Goal: Entertainment & Leisure: Consume media (video, audio)

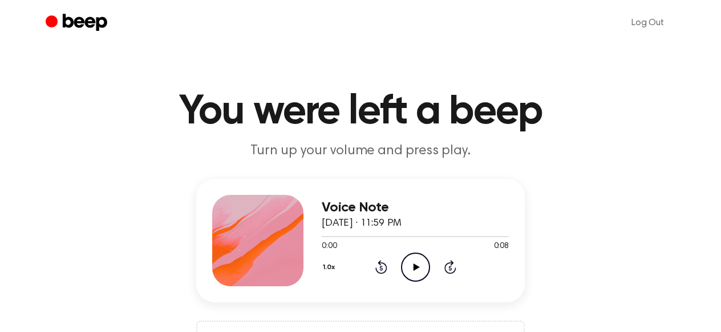
click at [421, 259] on icon "Play Audio" at bounding box center [415, 266] width 29 height 29
click at [410, 268] on icon "Pause Audio" at bounding box center [415, 266] width 29 height 29
click at [406, 269] on icon "Play Audio" at bounding box center [415, 266] width 29 height 29
click at [410, 268] on icon "Pause Audio" at bounding box center [415, 266] width 29 height 29
click at [413, 262] on icon "Play Audio" at bounding box center [415, 266] width 29 height 29
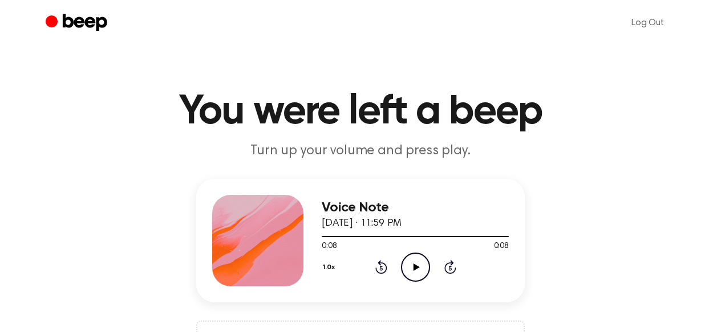
click at [413, 277] on icon "Play Audio" at bounding box center [415, 266] width 29 height 29
click at [415, 273] on icon "Pause Audio" at bounding box center [415, 266] width 29 height 29
click at [410, 270] on icon "Play Audio" at bounding box center [415, 266] width 29 height 29
click at [410, 270] on icon "Pause Audio" at bounding box center [415, 266] width 29 height 29
click at [422, 261] on icon "Play Audio" at bounding box center [415, 266] width 29 height 29
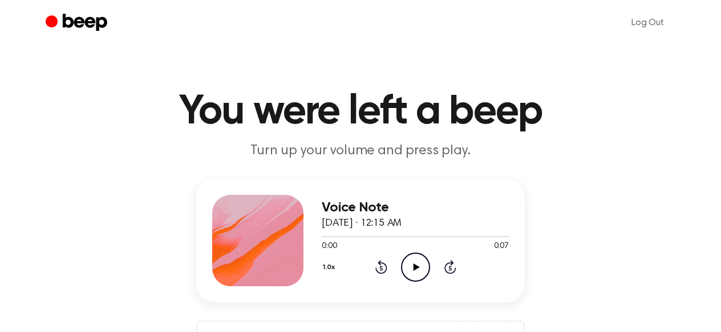
click at [406, 269] on icon "Play Audio" at bounding box center [415, 266] width 29 height 29
click at [413, 268] on icon "Play Audio" at bounding box center [415, 266] width 29 height 29
click at [418, 264] on icon "Play Audio" at bounding box center [415, 266] width 29 height 29
click at [416, 263] on icon "Pause Audio" at bounding box center [415, 266] width 29 height 29
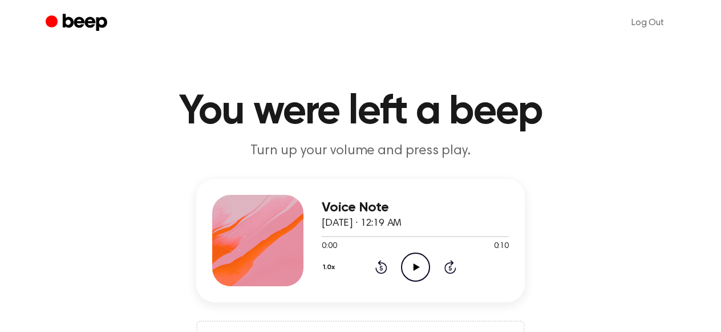
click at [417, 264] on icon "Play Audio" at bounding box center [415, 266] width 29 height 29
click at [409, 268] on icon "Play Audio" at bounding box center [415, 266] width 29 height 29
click at [408, 267] on icon "Pause Audio" at bounding box center [415, 266] width 29 height 29
click at [417, 263] on icon "Play Audio" at bounding box center [415, 266] width 29 height 29
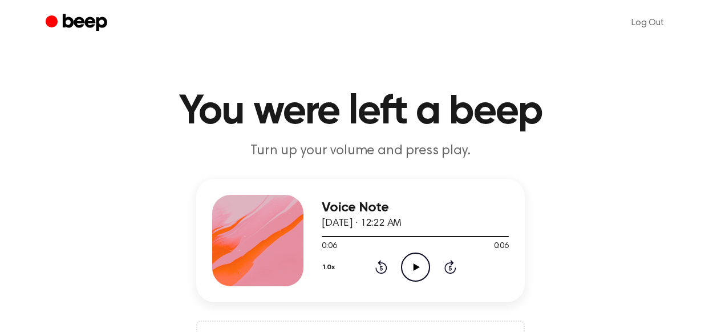
click at [414, 273] on icon "Play Audio" at bounding box center [415, 266] width 29 height 29
click at [473, 207] on h3 "Voice Note" at bounding box center [415, 207] width 187 height 15
click at [416, 264] on icon at bounding box center [416, 266] width 6 height 7
click at [410, 262] on icon "Play Audio" at bounding box center [415, 266] width 29 height 29
click at [410, 262] on icon "Pause Audio" at bounding box center [415, 266] width 29 height 29
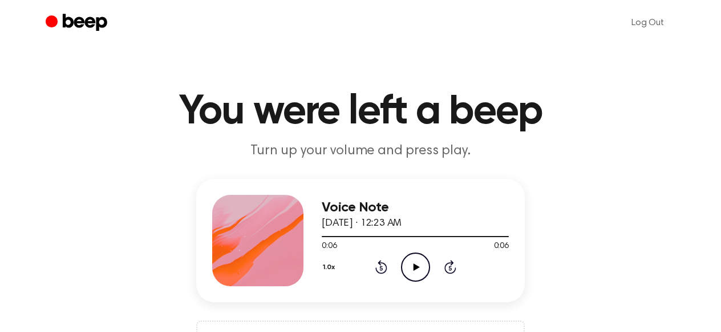
click at [417, 267] on icon at bounding box center [416, 266] width 6 height 7
click at [403, 268] on icon "Play Audio" at bounding box center [415, 266] width 29 height 29
click at [414, 269] on icon "Play Audio" at bounding box center [415, 266] width 29 height 29
click at [421, 267] on icon "Play Audio" at bounding box center [415, 266] width 29 height 29
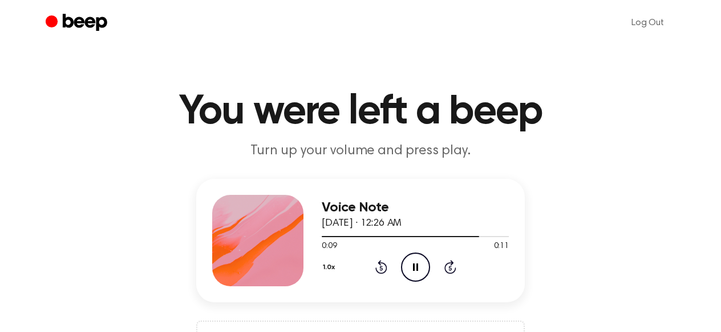
click at [413, 265] on icon at bounding box center [415, 266] width 5 height 7
click at [414, 267] on icon at bounding box center [416, 266] width 6 height 7
click at [418, 267] on icon at bounding box center [416, 266] width 6 height 7
click at [414, 265] on icon at bounding box center [416, 266] width 6 height 7
click at [406, 269] on icon "Pause Audio" at bounding box center [415, 266] width 29 height 29
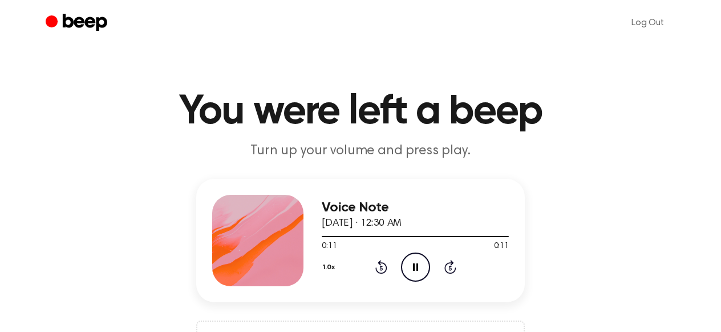
click at [411, 257] on icon "Pause Audio" at bounding box center [415, 266] width 29 height 29
click at [410, 273] on icon "Play Audio" at bounding box center [415, 266] width 29 height 29
click at [420, 273] on icon "Play Audio" at bounding box center [415, 266] width 29 height 29
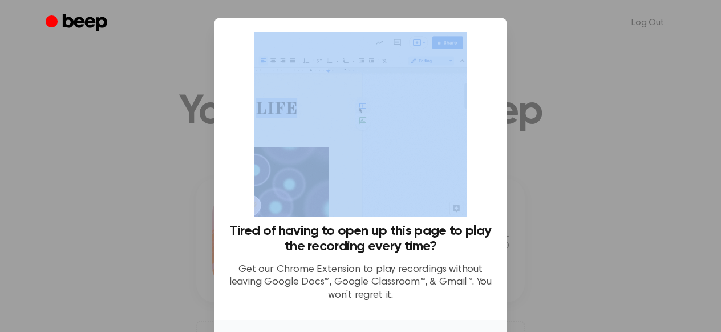
drag, startPoint x: 469, startPoint y: 46, endPoint x: 564, endPoint y: 85, distance: 102.6
click at [564, 85] on div "​ Tired of having to open up this page to play the recording every time? Get ou…" at bounding box center [360, 206] width 721 height 412
click at [563, 130] on div at bounding box center [360, 166] width 721 height 332
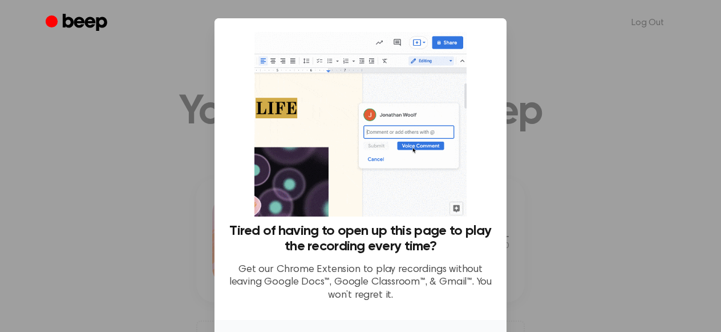
scroll to position [80, 0]
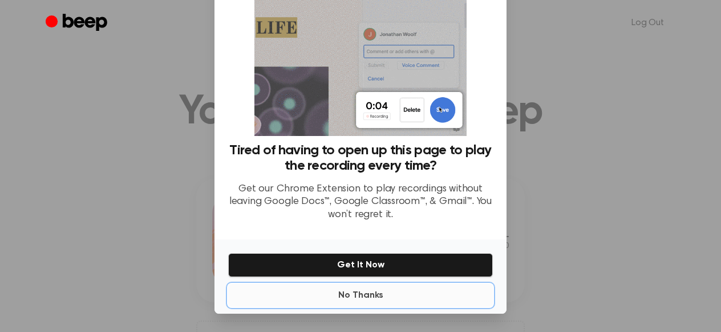
click at [359, 300] on button "No Thanks" at bounding box center [360, 295] width 265 height 23
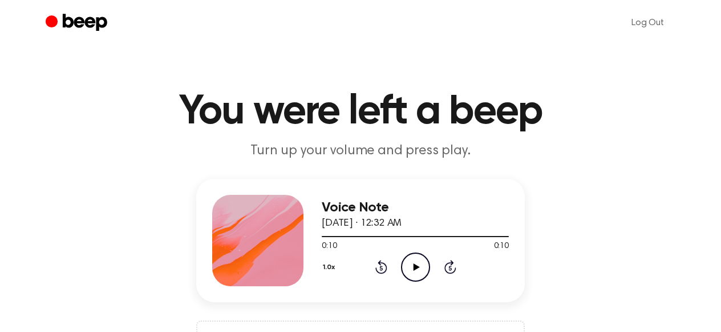
click at [412, 260] on icon "Play Audio" at bounding box center [415, 266] width 29 height 29
click at [412, 260] on icon "Pause Audio" at bounding box center [415, 266] width 29 height 29
click at [408, 260] on icon "Play Audio" at bounding box center [415, 266] width 29 height 29
click at [408, 260] on icon "Pause Audio" at bounding box center [415, 266] width 29 height 29
click at [410, 275] on icon "Play Audio" at bounding box center [415, 266] width 29 height 29
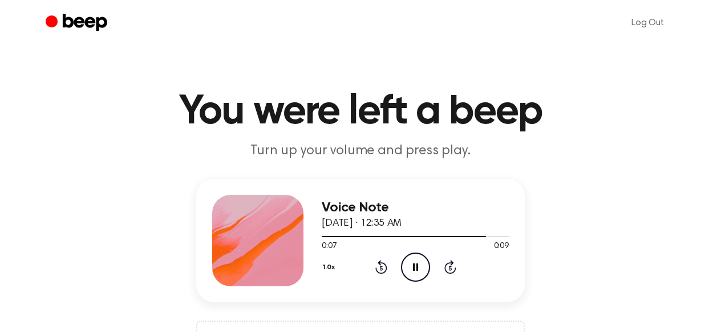
click at [417, 264] on icon at bounding box center [415, 266] width 5 height 7
click at [406, 276] on circle at bounding box center [416, 267] width 28 height 28
click at [409, 280] on icon "Play Audio" at bounding box center [415, 266] width 29 height 29
click at [237, 247] on div at bounding box center [257, 240] width 91 height 91
click at [417, 261] on icon "Play Audio" at bounding box center [415, 266] width 29 height 29
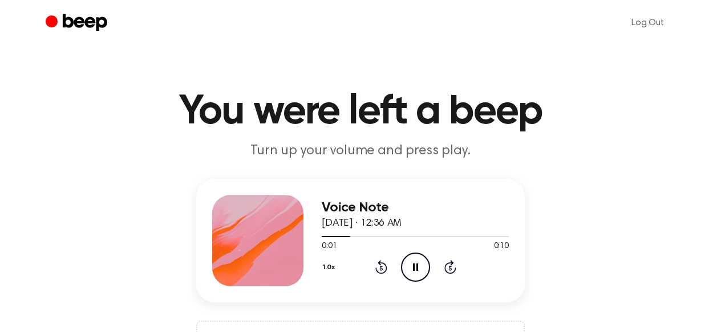
click at [417, 261] on icon "Pause Audio" at bounding box center [415, 266] width 29 height 29
click at [409, 264] on icon "Play Audio" at bounding box center [415, 266] width 29 height 29
click at [422, 266] on icon "Play Audio" at bounding box center [415, 266] width 29 height 29
click at [412, 274] on icon "Play Audio" at bounding box center [415, 266] width 29 height 29
click at [415, 270] on icon "Play Audio" at bounding box center [415, 266] width 29 height 29
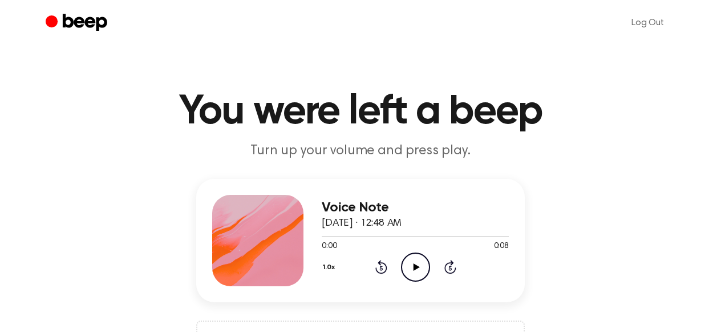
click at [423, 257] on icon "Play Audio" at bounding box center [415, 266] width 29 height 29
click at [411, 268] on icon "Play Audio" at bounding box center [415, 266] width 29 height 29
click at [411, 271] on icon "Play Audio" at bounding box center [415, 266] width 29 height 29
click at [411, 271] on icon "Pause Audio" at bounding box center [415, 266] width 29 height 29
